Goal: Task Accomplishment & Management: Complete application form

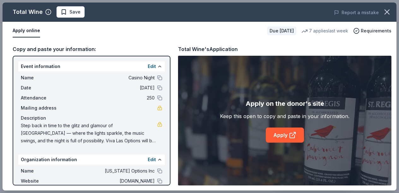
scroll to position [31, 0]
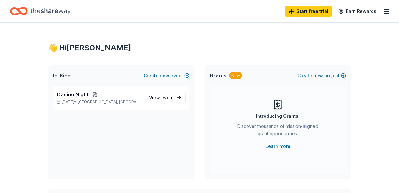
scroll to position [23, 0]
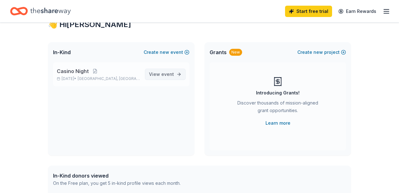
click at [164, 74] on span "event" at bounding box center [167, 74] width 13 height 5
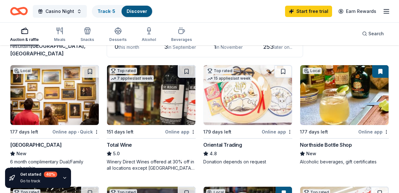
scroll to position [52, 0]
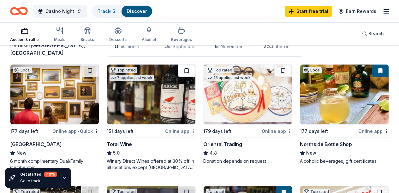
click at [188, 69] on button at bounding box center [187, 71] width 18 height 13
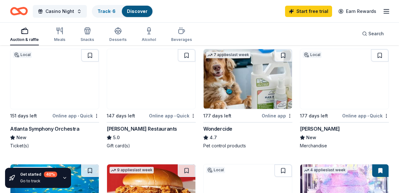
scroll to position [432, 0]
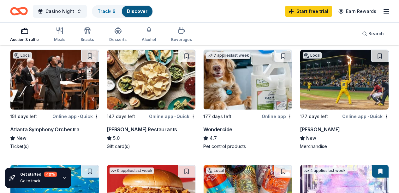
click at [346, 96] on img at bounding box center [344, 80] width 88 height 60
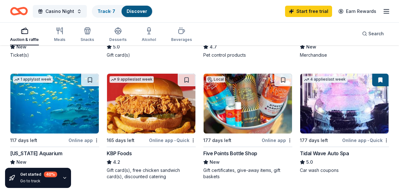
scroll to position [525, 0]
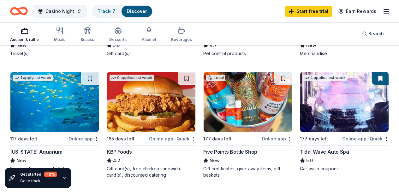
click at [33, 151] on div "Georgia Aquarium" at bounding box center [36, 152] width 52 height 8
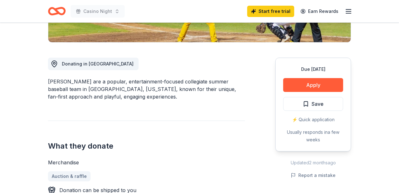
scroll to position [150, 0]
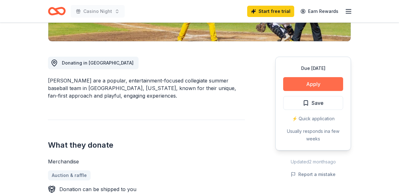
click at [310, 84] on button "Apply" at bounding box center [313, 84] width 60 height 14
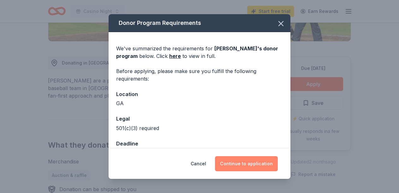
click at [249, 166] on button "Continue to application" at bounding box center [246, 163] width 63 height 15
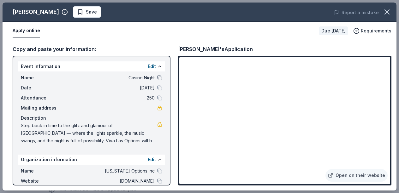
click at [159, 79] on button at bounding box center [159, 77] width 5 height 5
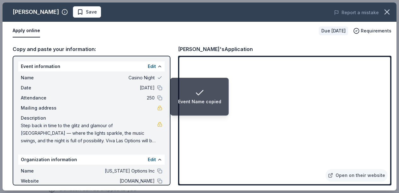
click at [226, 115] on li "Event Name copied" at bounding box center [199, 97] width 58 height 38
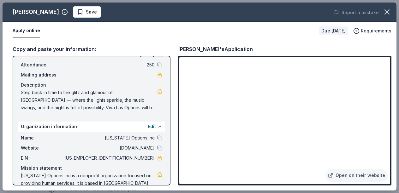
scroll to position [31, 0]
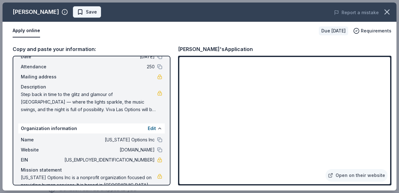
click at [85, 11] on span "Save" at bounding box center [87, 12] width 20 height 8
click at [386, 13] on icon "button" at bounding box center [386, 12] width 9 height 9
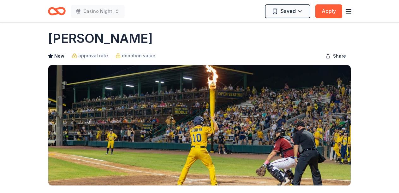
scroll to position [0, 0]
